Goal: Find specific page/section: Find specific page/section

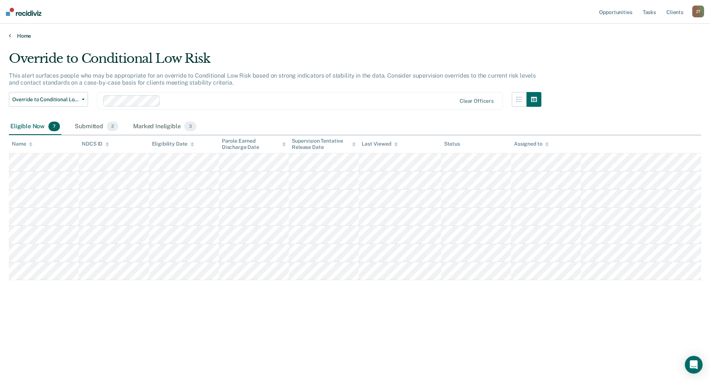
click at [17, 34] on link "Home" at bounding box center [355, 36] width 692 height 7
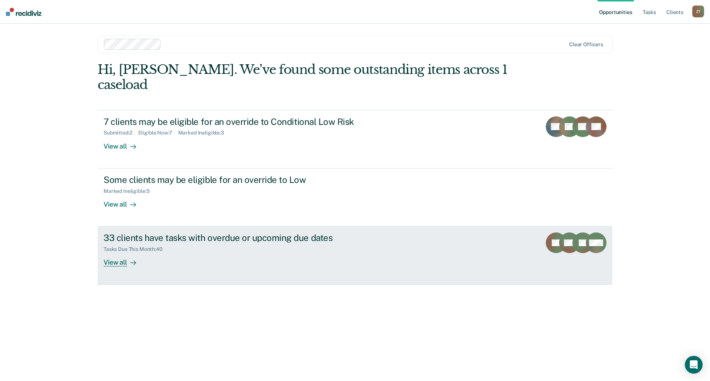
click at [122, 253] on div "View all" at bounding box center [124, 260] width 41 height 14
